Goal: Task Accomplishment & Management: Manage account settings

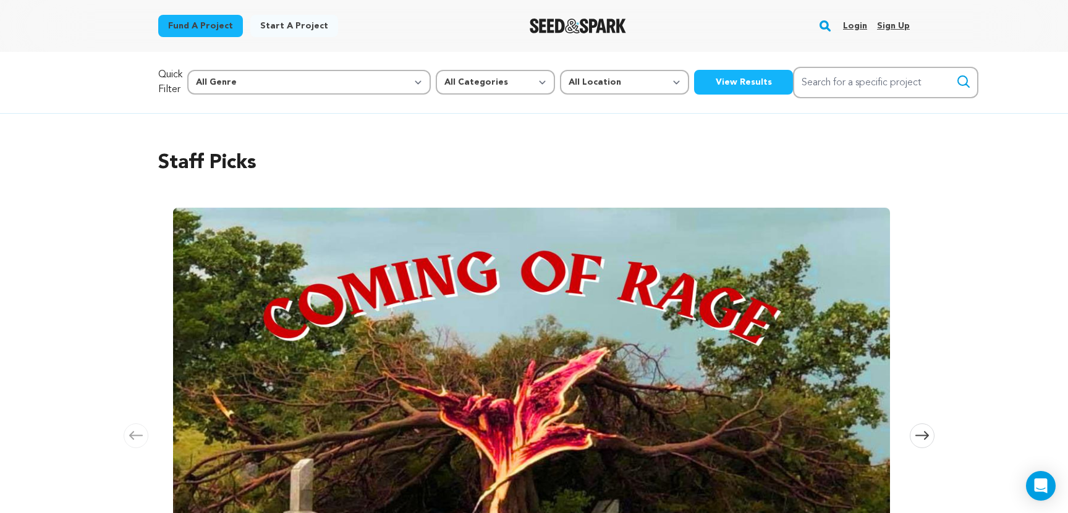
click at [854, 30] on link "Login" at bounding box center [855, 26] width 24 height 20
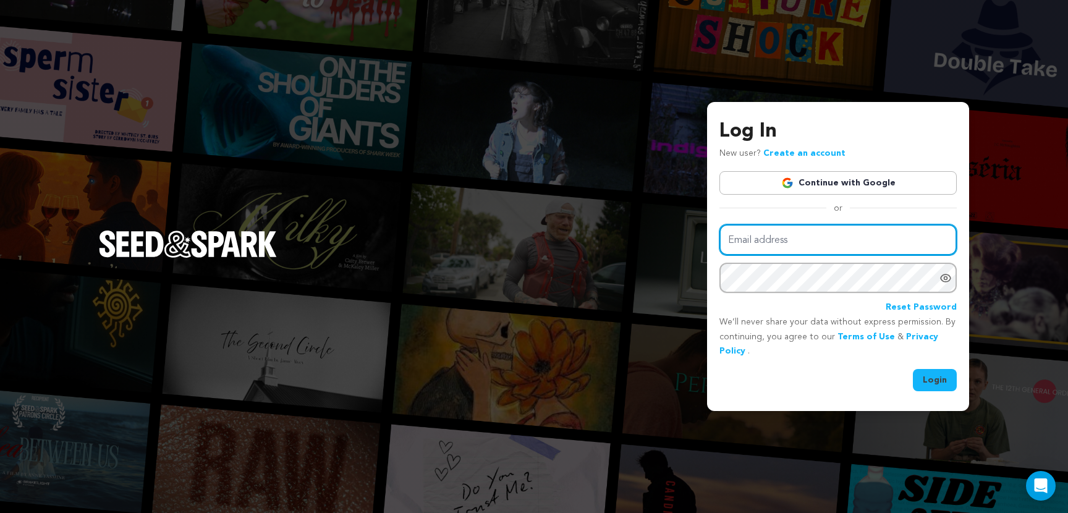
click at [835, 242] on input "Email address" at bounding box center [837, 240] width 237 height 32
type input "sheren2sydney@gmail.com"
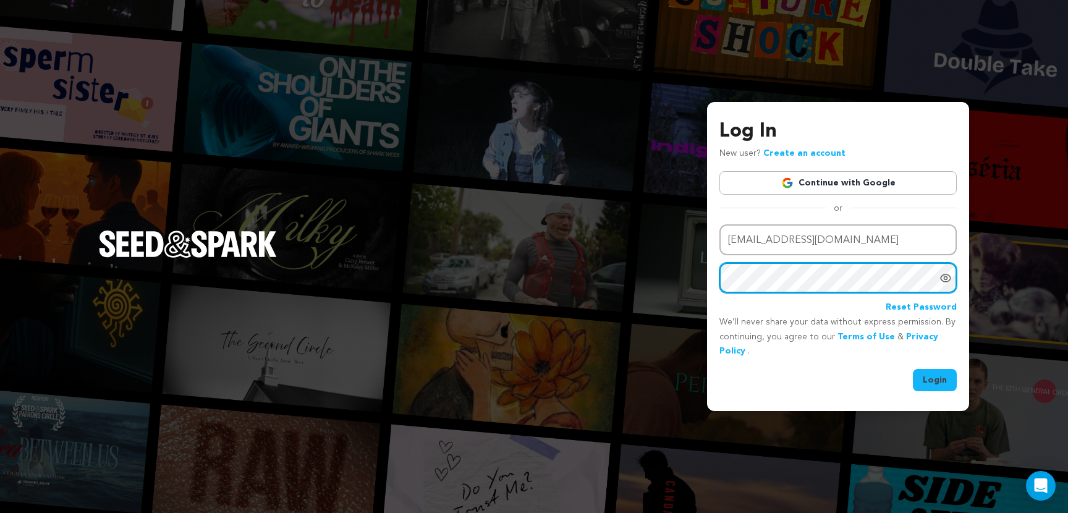
click at [913, 369] on button "Login" at bounding box center [935, 380] width 44 height 22
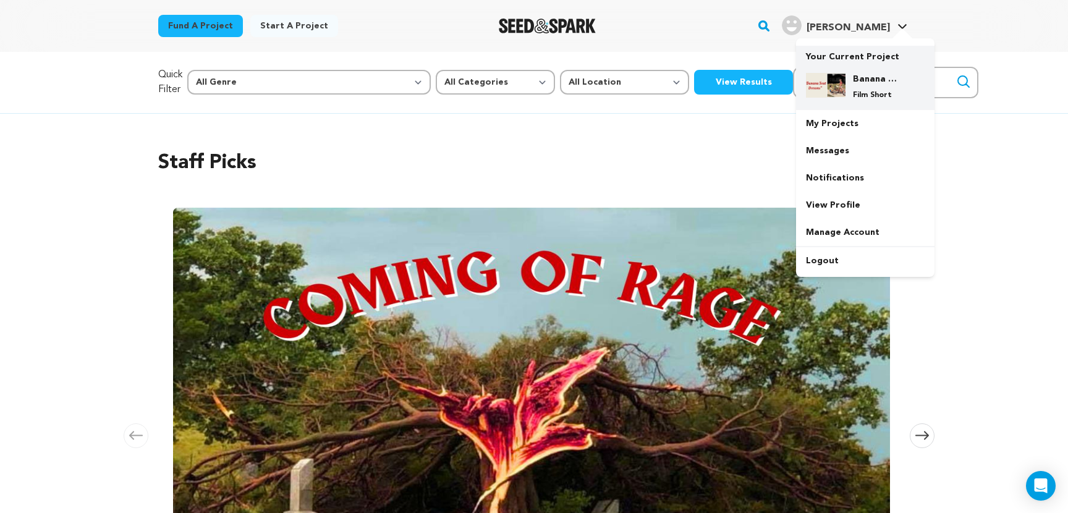
click at [853, 78] on h4 "Banana Seat Dreams" at bounding box center [875, 79] width 44 height 12
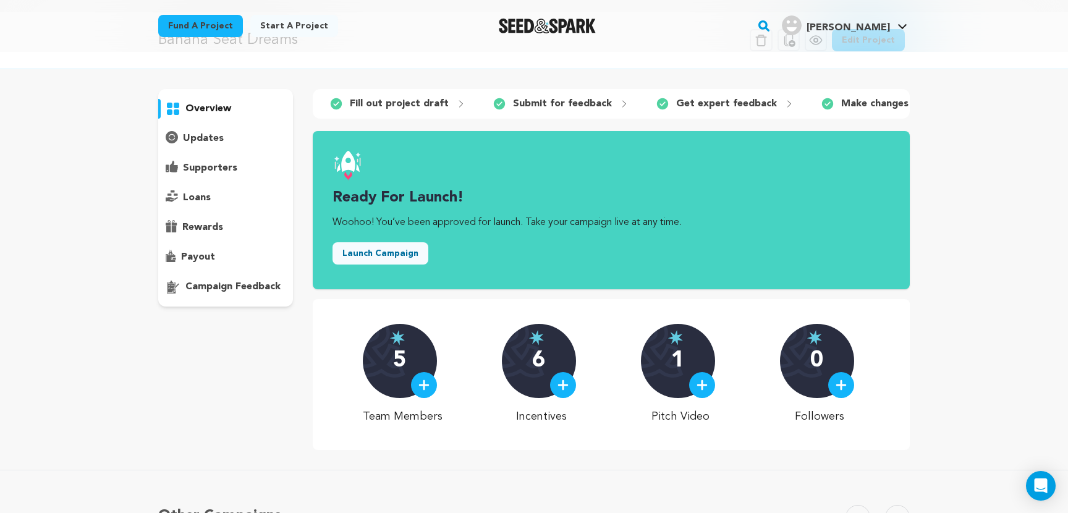
scroll to position [39, 0]
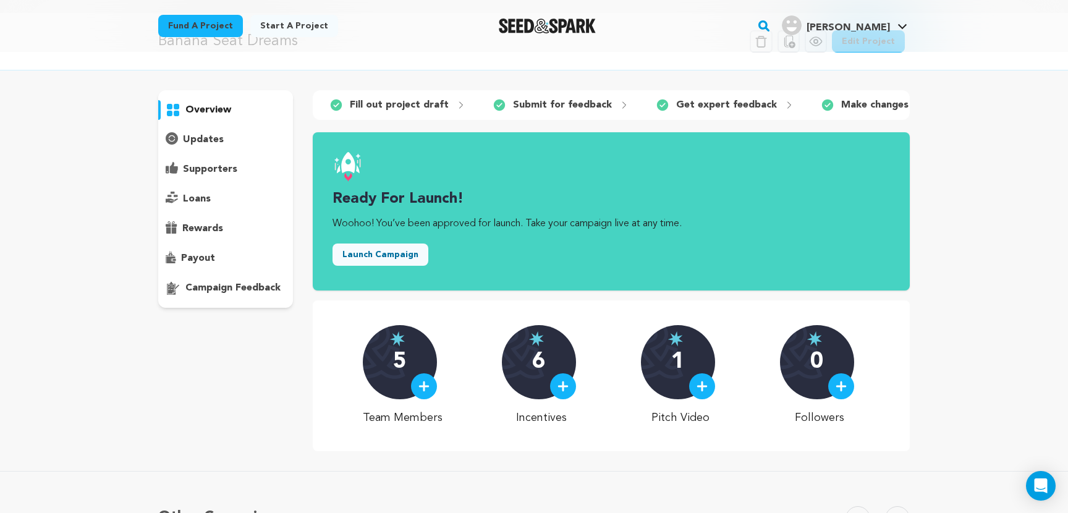
click at [919, 106] on icon at bounding box center [920, 105] width 3 height 6
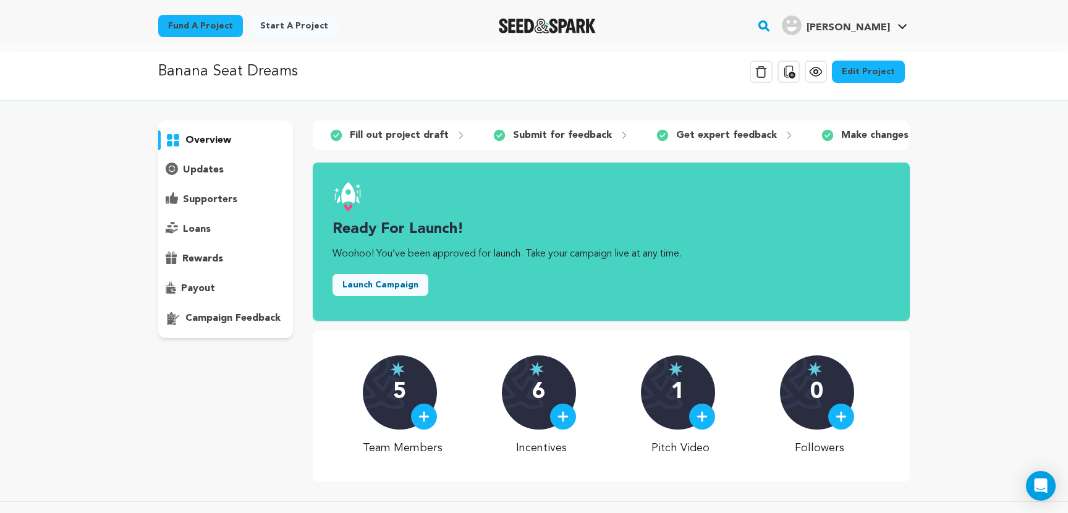
scroll to position [0, 0]
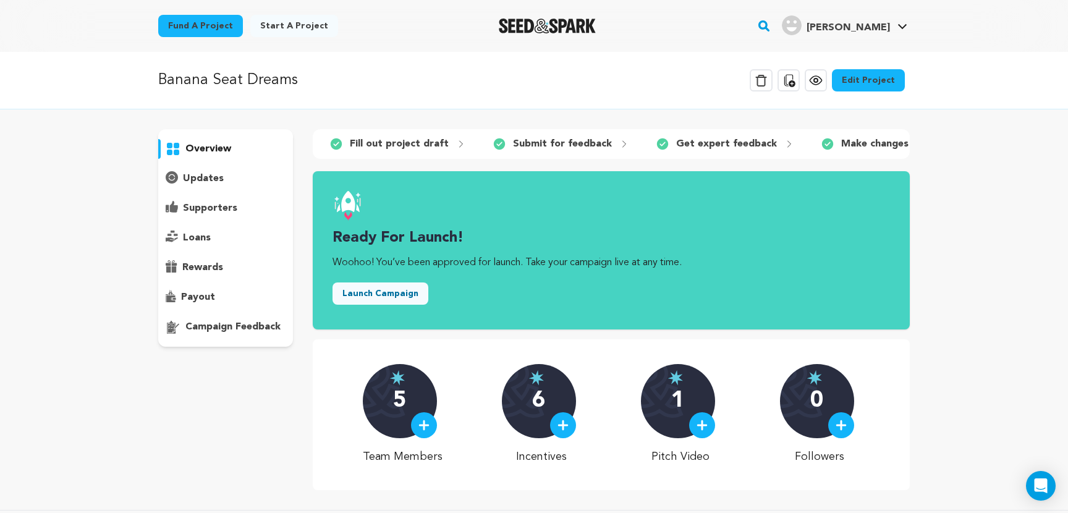
click at [203, 216] on div "supporters" at bounding box center [225, 208] width 135 height 20
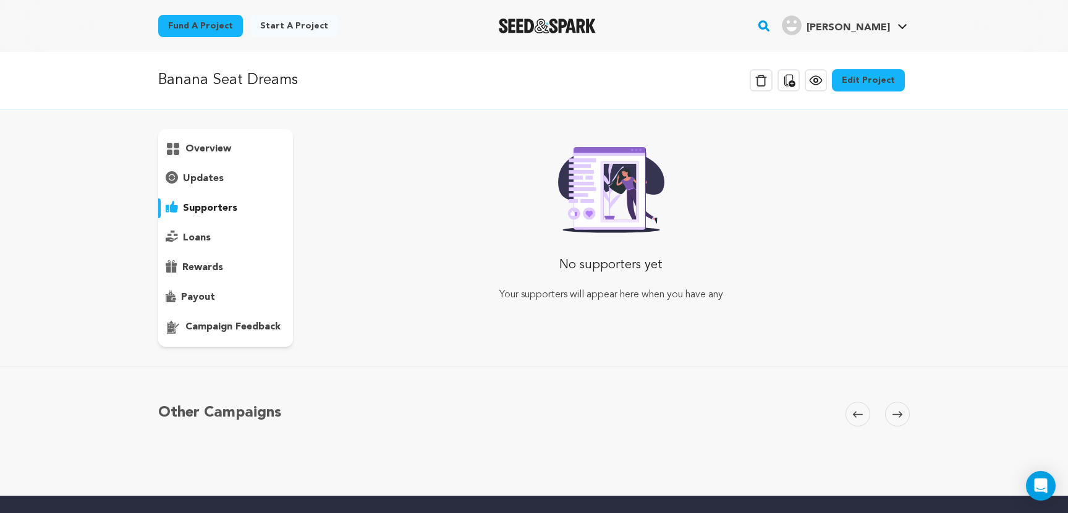
click at [204, 177] on p "updates" at bounding box center [203, 178] width 41 height 15
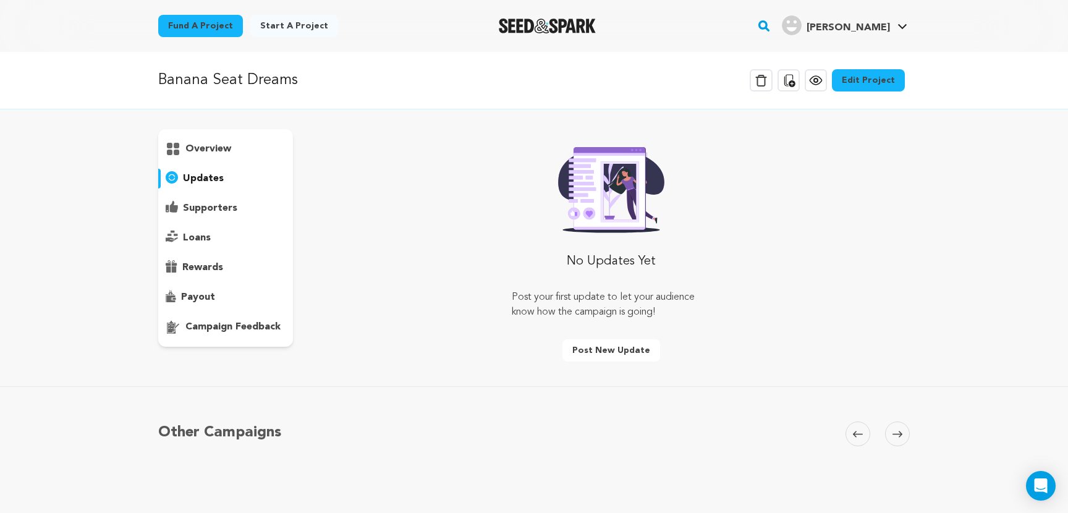
click at [893, 80] on link "Edit Project" at bounding box center [868, 80] width 73 height 22
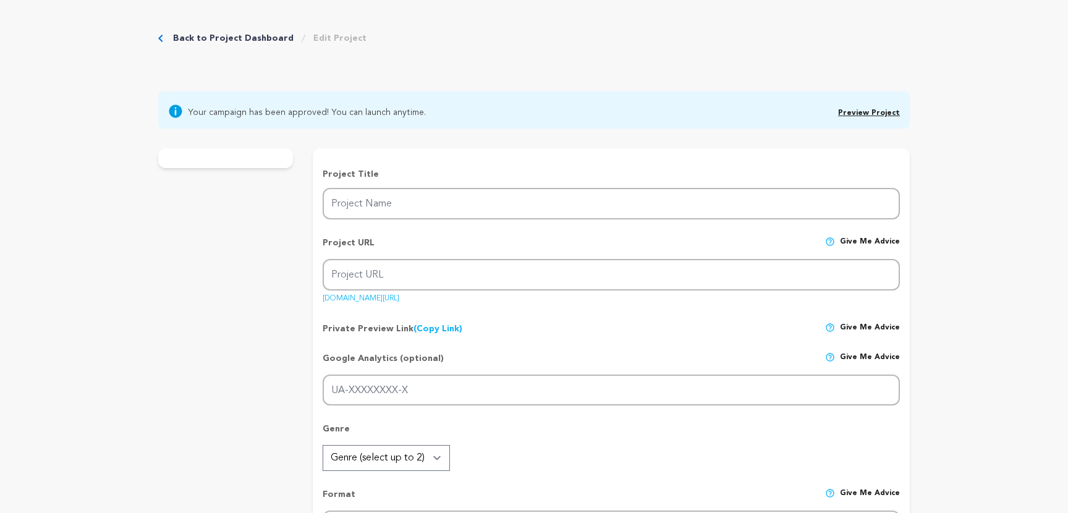
type input "Banana Seat Dreams"
type input "banana-seat-dreams"
type input "After his childhood bicycle is sold in a moving sale by his daughter, an elderl…"
type textarea "When an elderly man is forced to move out of the home he grew up in, his daught…"
type textarea "We wish to create a modern American fairy tale, for those who horde items with …"
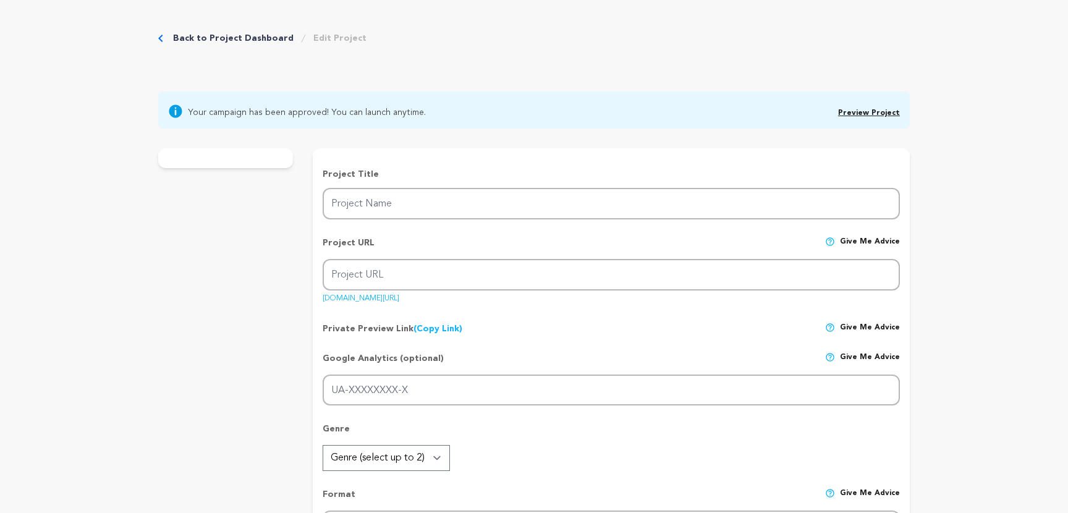
radio input "true"
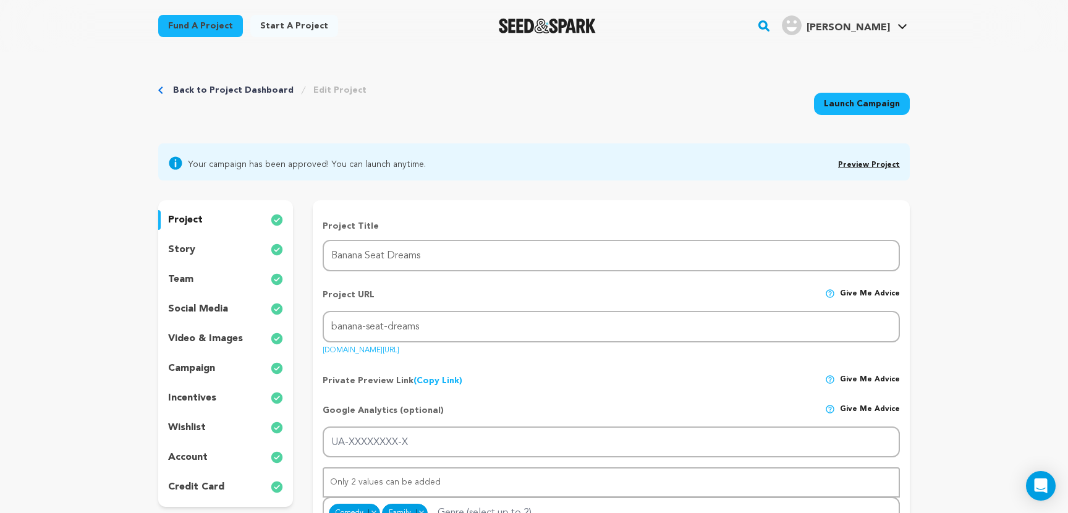
click at [865, 162] on link "Preview Project" at bounding box center [869, 164] width 62 height 7
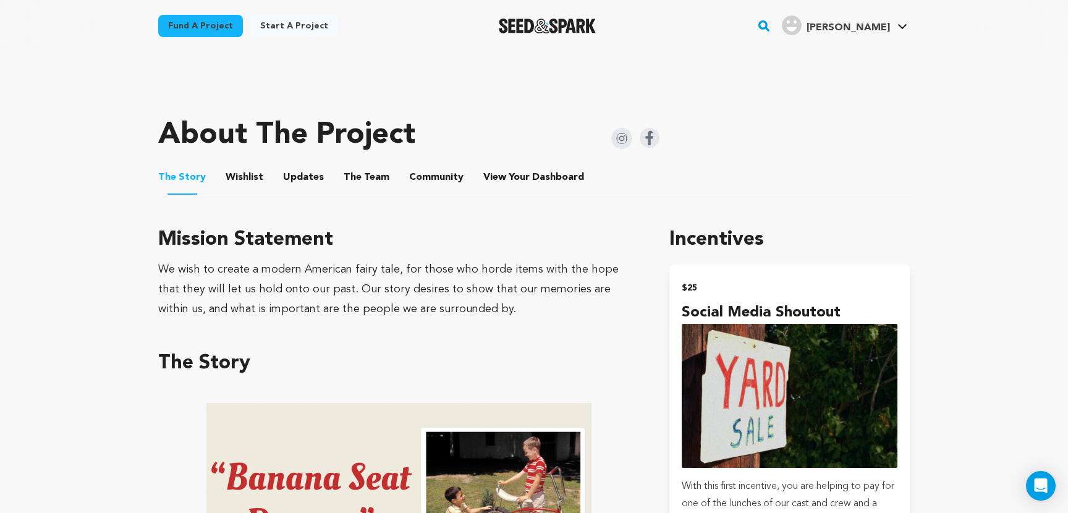
scroll to position [489, 0]
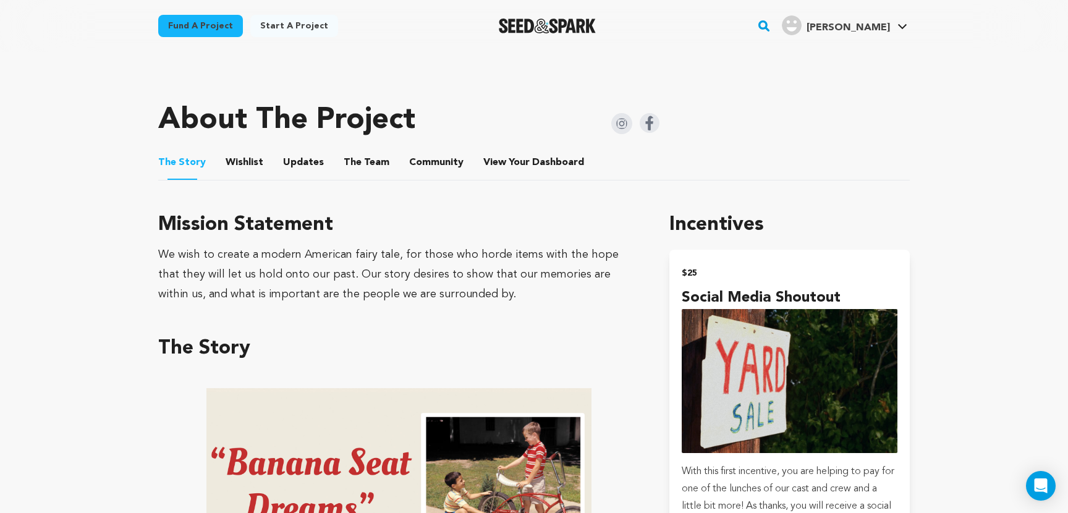
click at [240, 171] on button "Wishlist" at bounding box center [245, 165] width 30 height 30
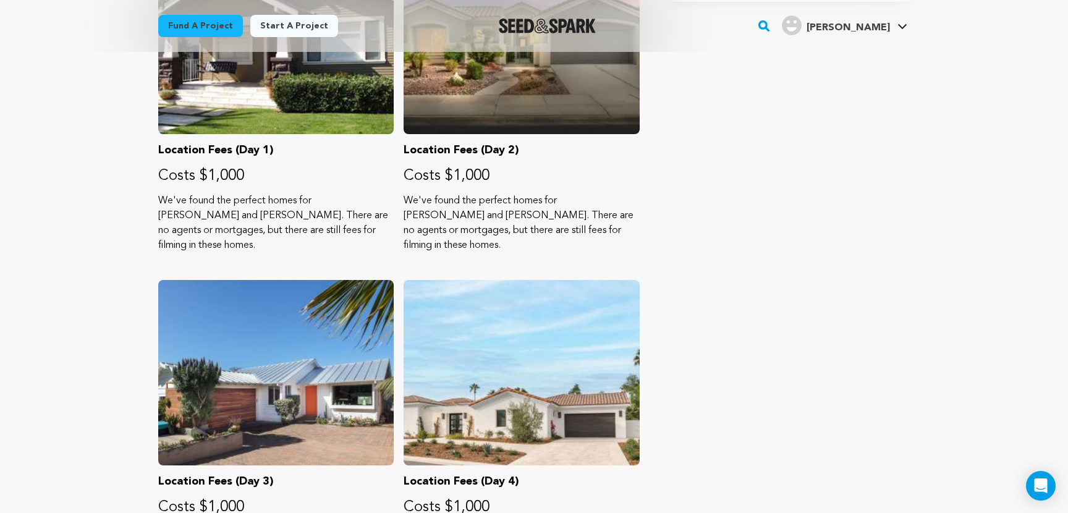
scroll to position [3112, 0]
